Goal: Book appointment/travel/reservation

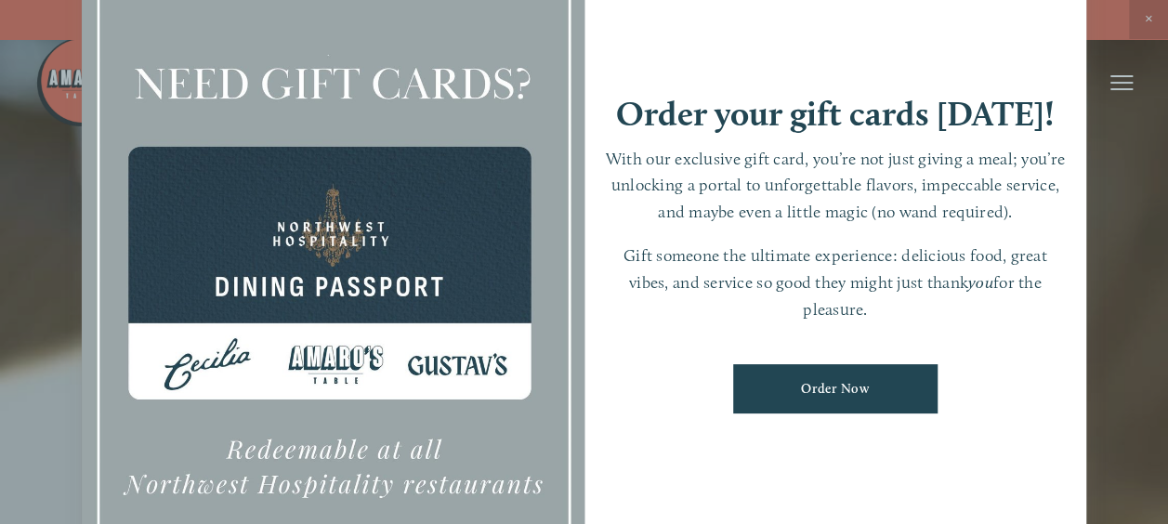
click at [830, 385] on link "Order Now" at bounding box center [835, 388] width 204 height 49
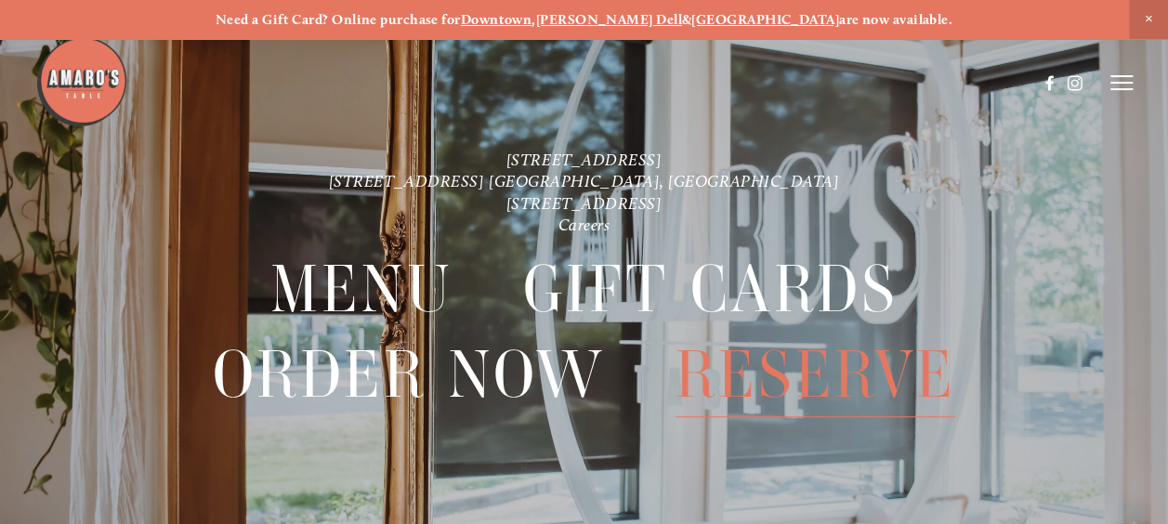
click at [781, 393] on span "Reserve" at bounding box center [815, 375] width 281 height 85
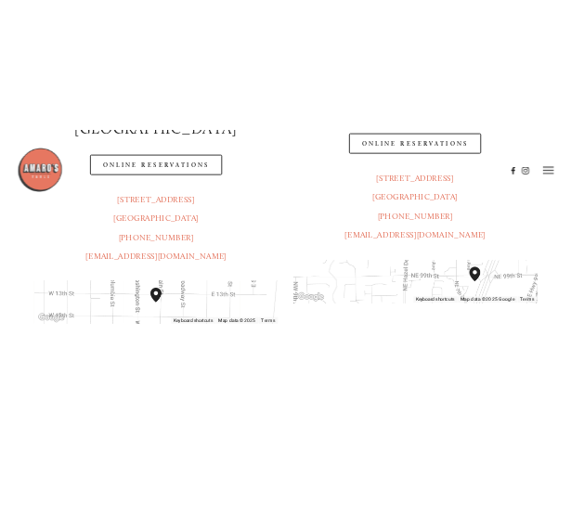
scroll to position [372, 0]
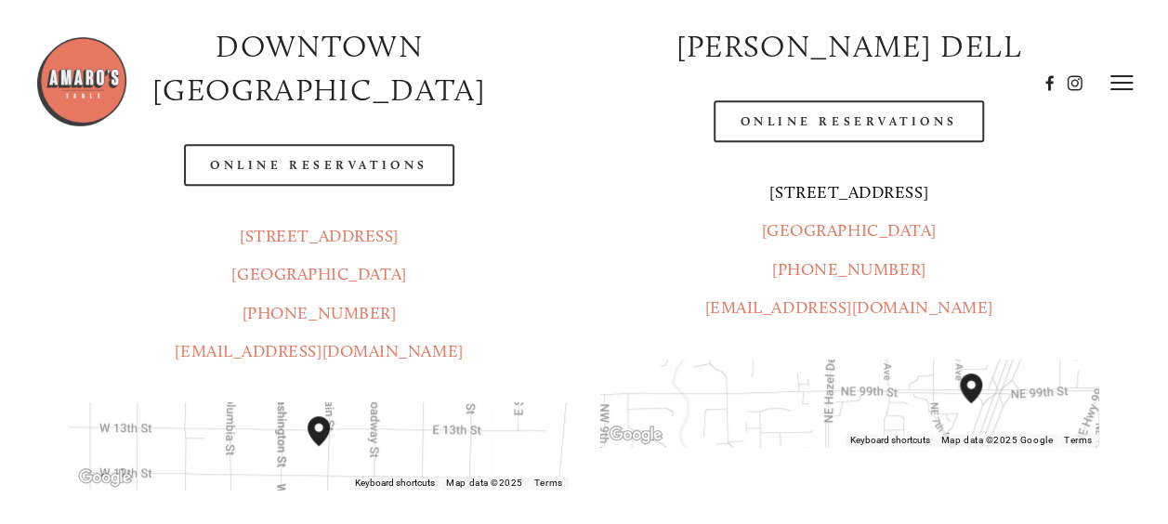
drag, startPoint x: 946, startPoint y: 236, endPoint x: 793, endPoint y: 196, distance: 157.5
click at [793, 196] on p "816 NE 98 Cir. Vancouver, WA 98665 (360) 718-7046 info@amarostable.com" at bounding box center [849, 251] width 498 height 154
copy p "816 NE 98 Cir. Vancouver, WA 98665"
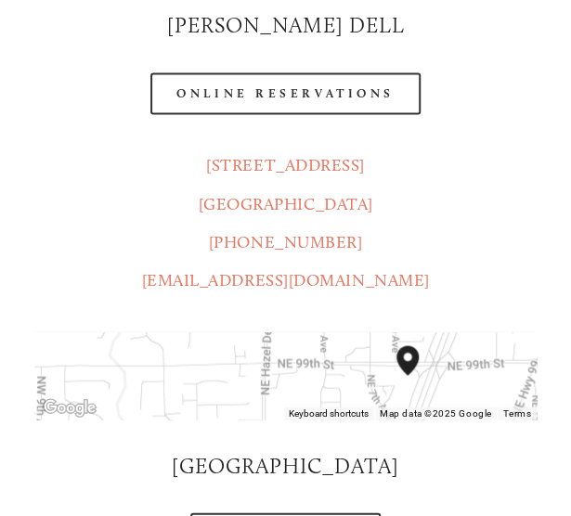
scroll to position [743, 0]
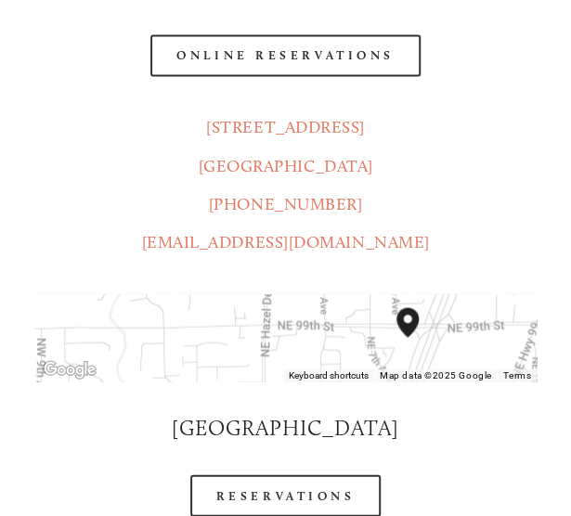
click at [416, 167] on p "816 NE 98 Cir. Vancouver, WA 98665 (360) 718-7046 info@amarostable.com" at bounding box center [285, 185] width 502 height 154
click at [527, 214] on p "816 NE 98 Cir. Vancouver, WA 98665 (360) 718-7046 info@amarostable.com" at bounding box center [285, 185] width 502 height 154
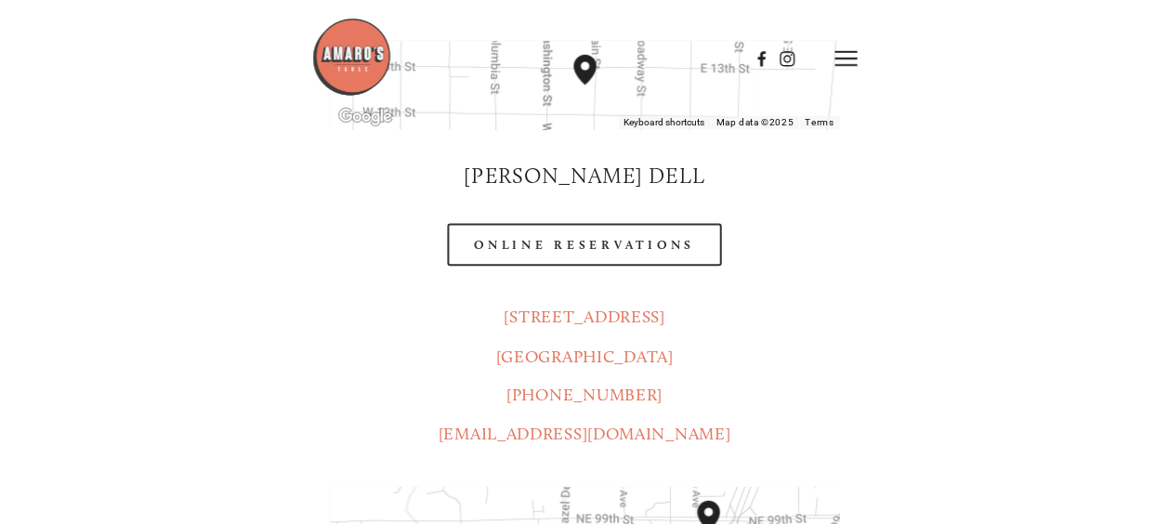
scroll to position [557, 0]
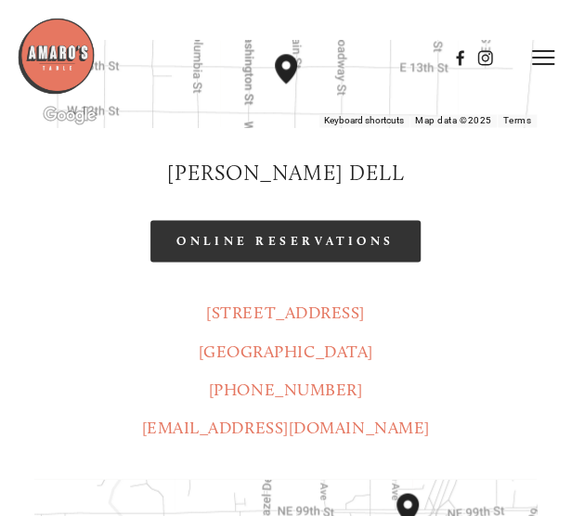
click at [309, 231] on link "Online Reservations" at bounding box center [284, 241] width 269 height 42
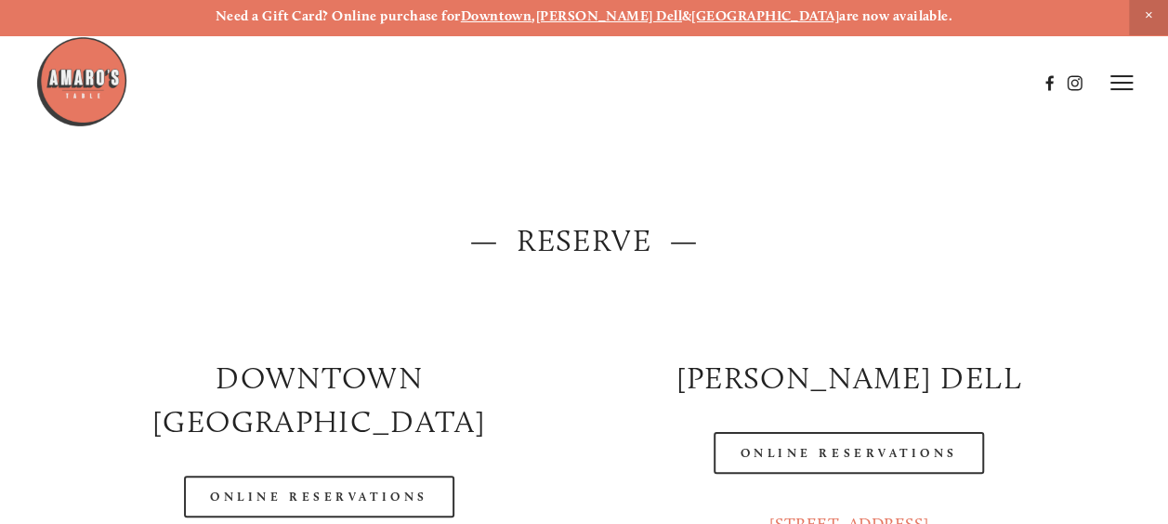
scroll to position [0, 0]
